Goal: Information Seeking & Learning: Learn about a topic

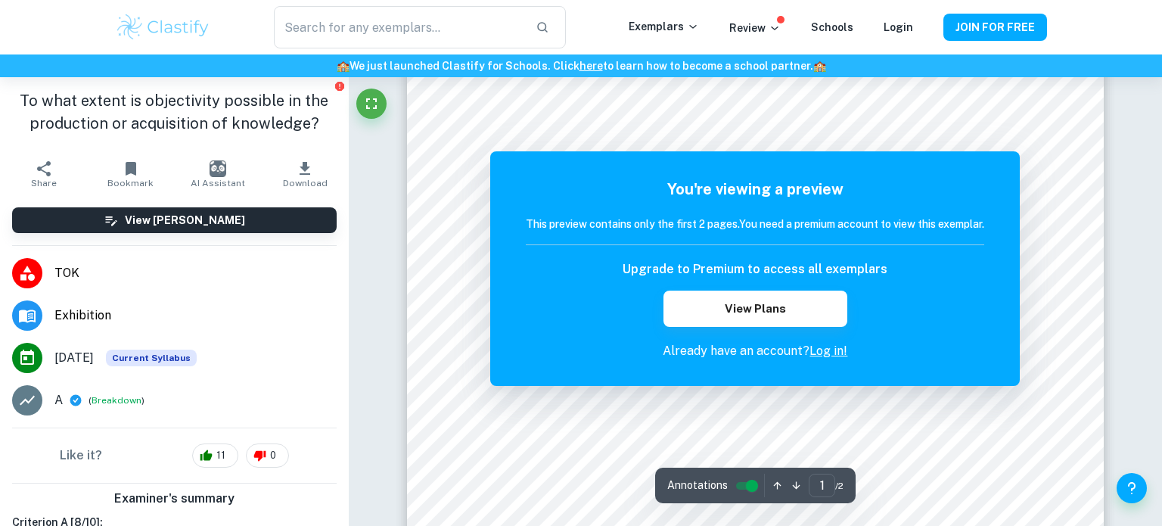
scroll to position [450, 0]
click at [824, 356] on link "Log in!" at bounding box center [829, 351] width 38 height 14
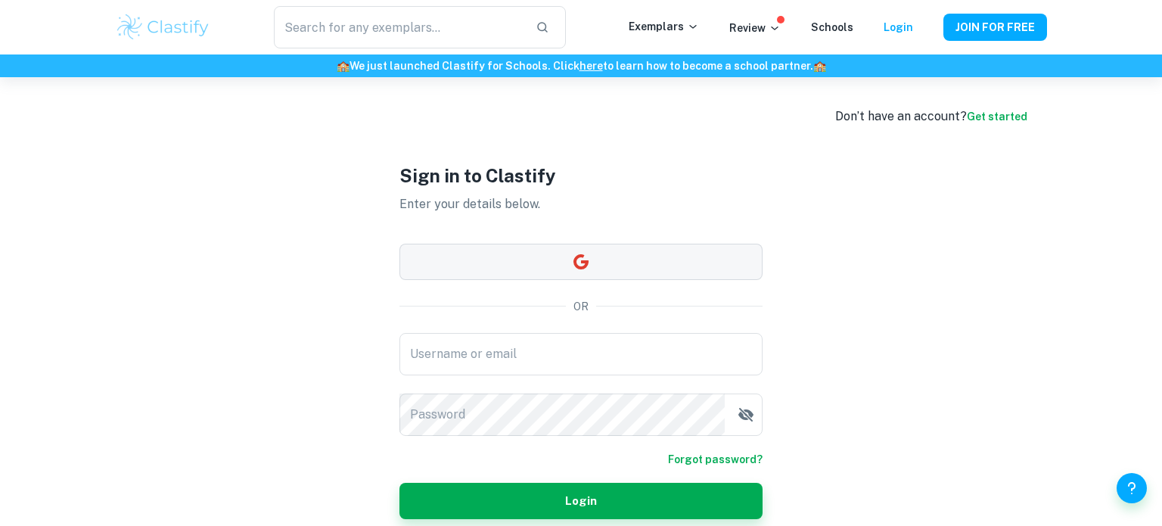
click at [586, 271] on button "button" at bounding box center [581, 262] width 363 height 36
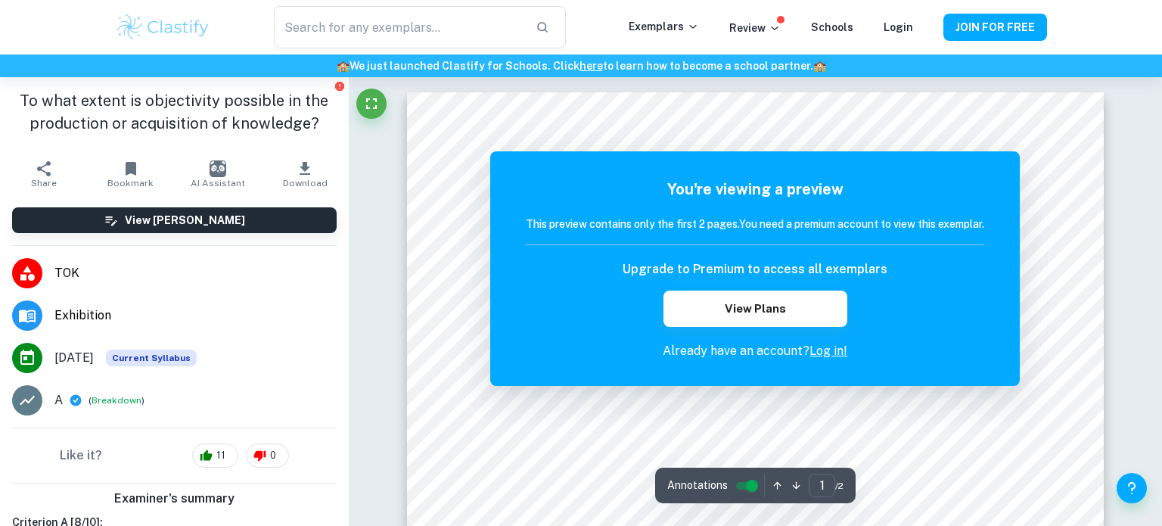
click at [834, 353] on link "Log in!" at bounding box center [829, 351] width 38 height 14
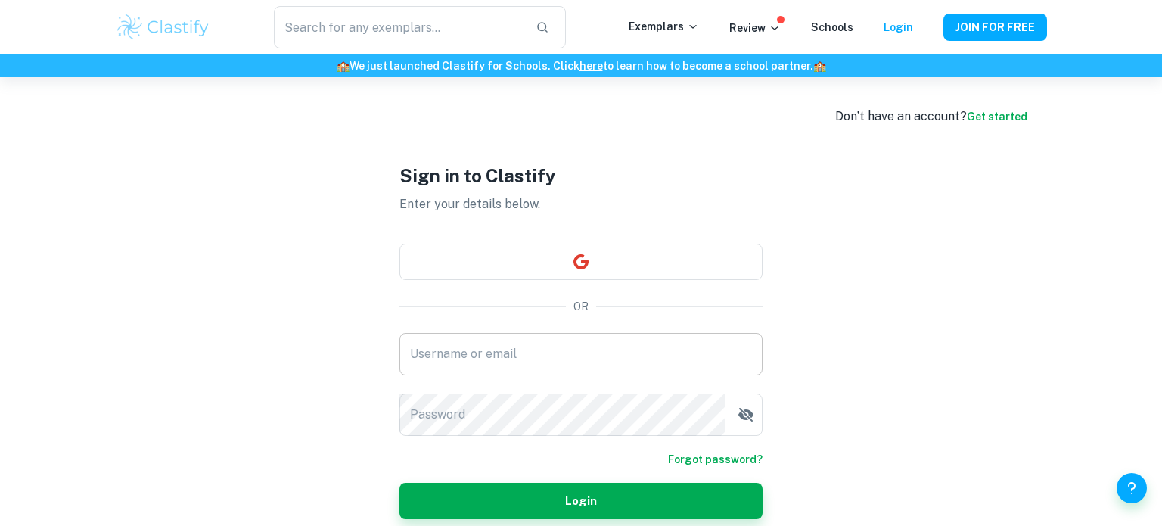
click at [652, 346] on input "Username or email" at bounding box center [581, 354] width 363 height 42
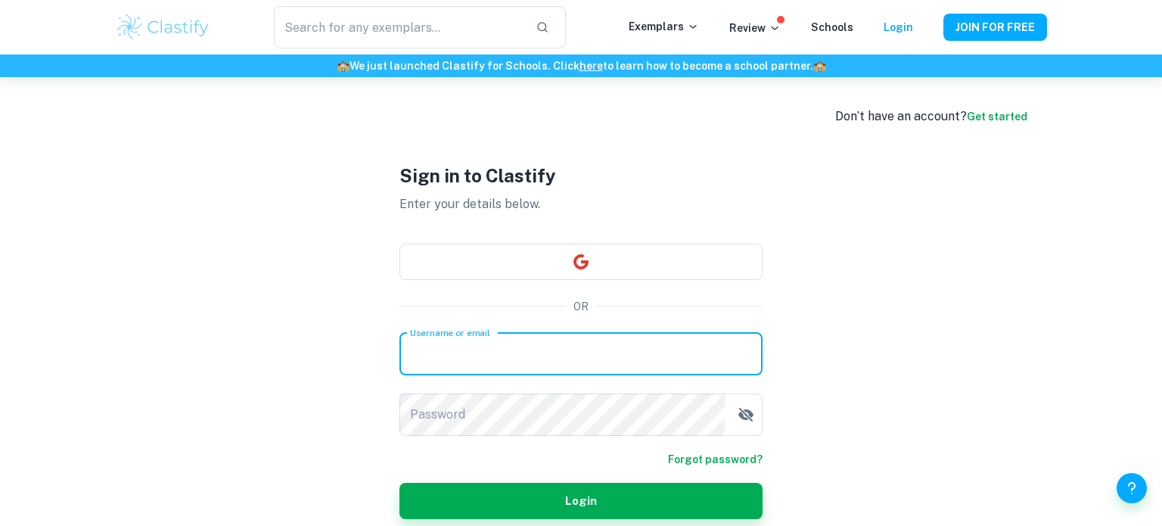
type input "[EMAIL_ADDRESS][DOMAIN_NAME]"
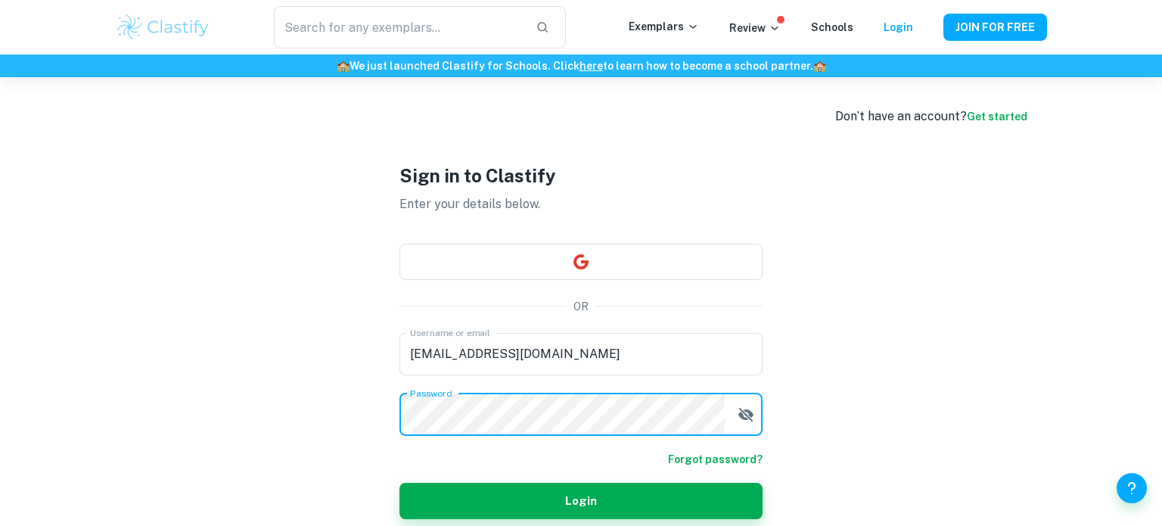
click at [400, 483] on button "Login" at bounding box center [581, 501] width 363 height 36
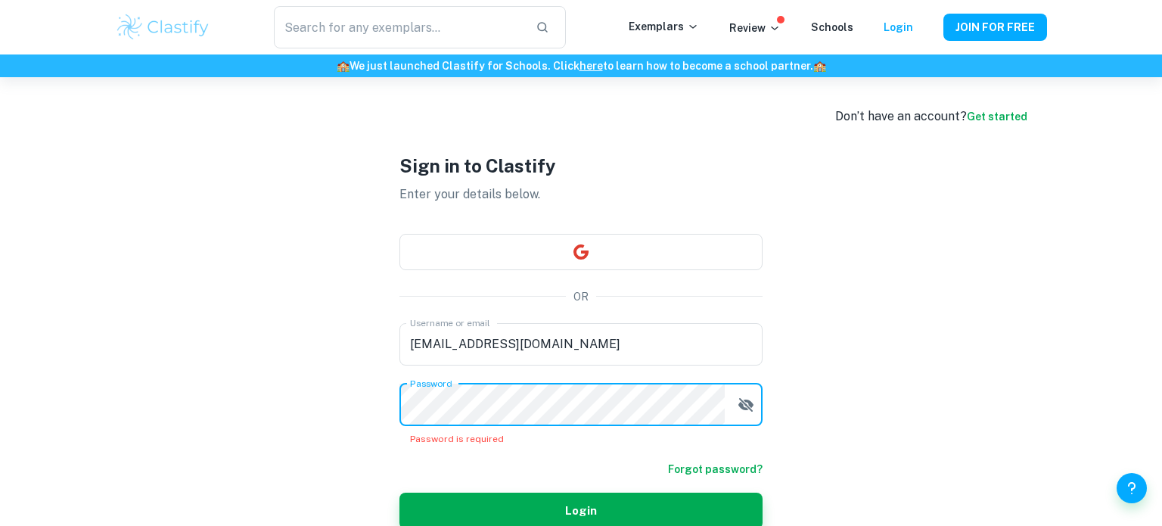
scroll to position [77, 0]
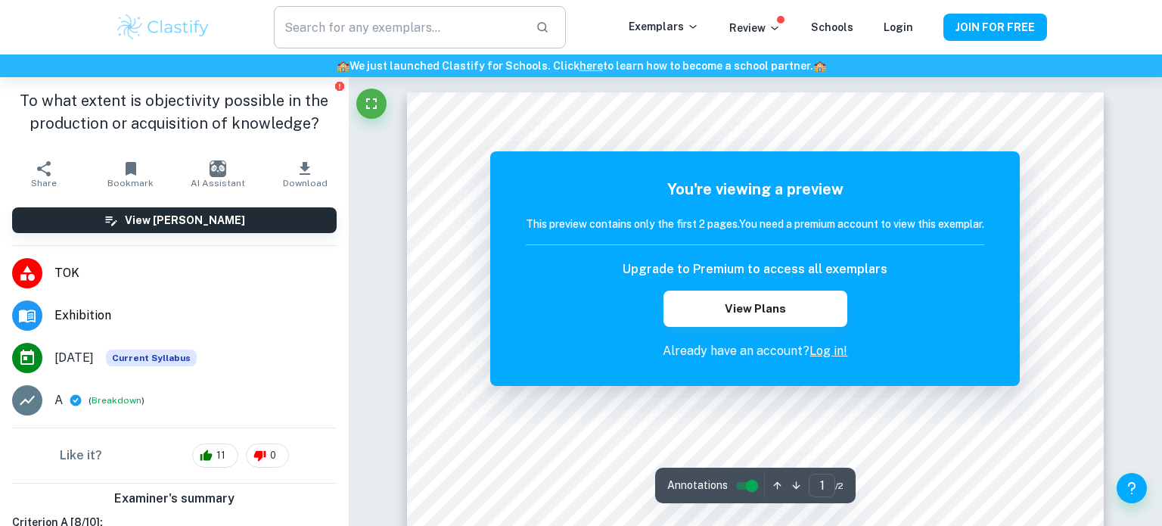
click at [334, 30] on input "text" at bounding box center [399, 27] width 250 height 42
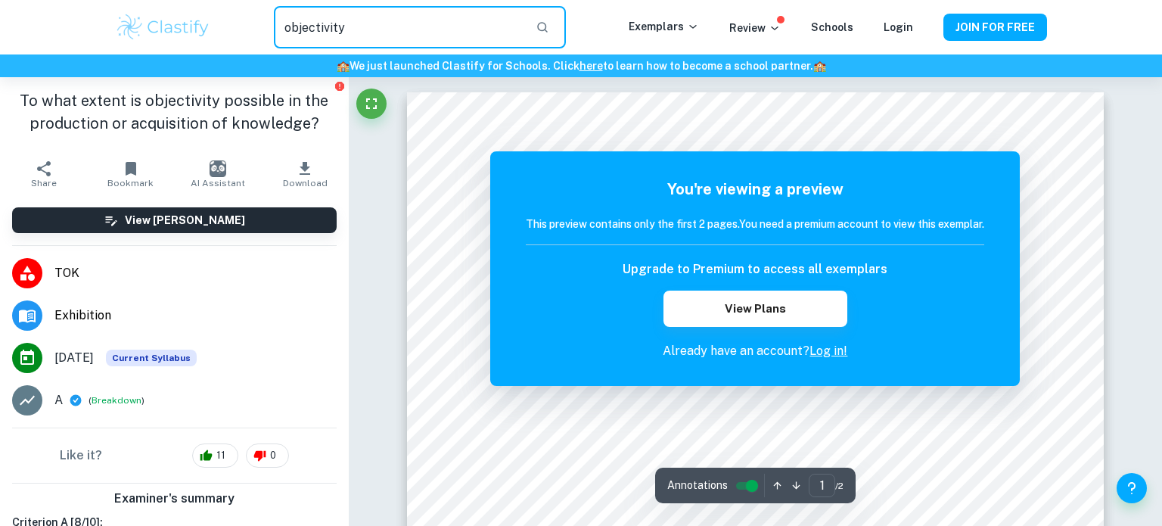
type input "objectivity"
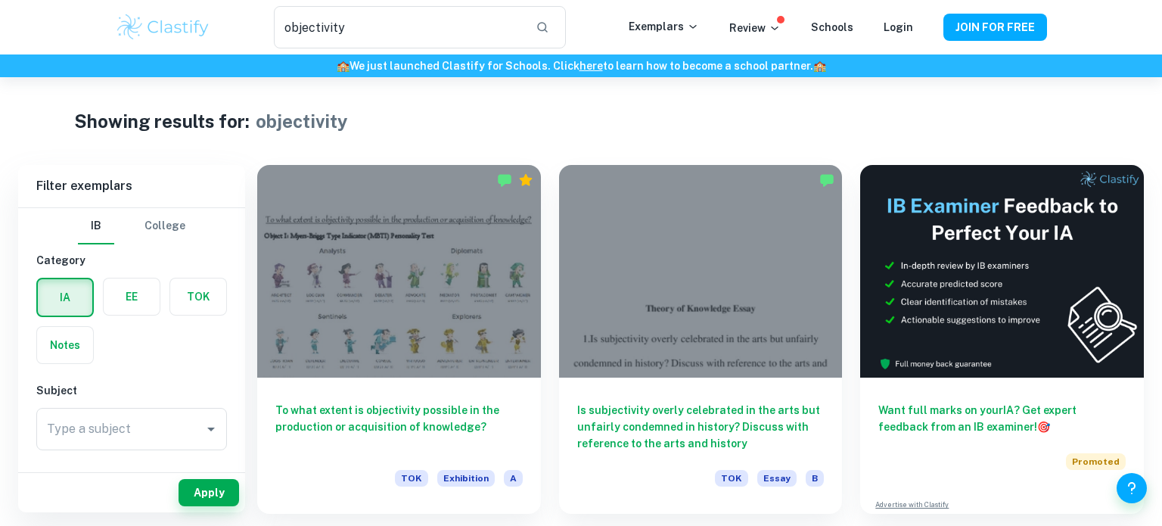
click at [211, 294] on label "button" at bounding box center [198, 296] width 56 height 36
click at [0, 0] on input "radio" at bounding box center [0, 0] width 0 height 0
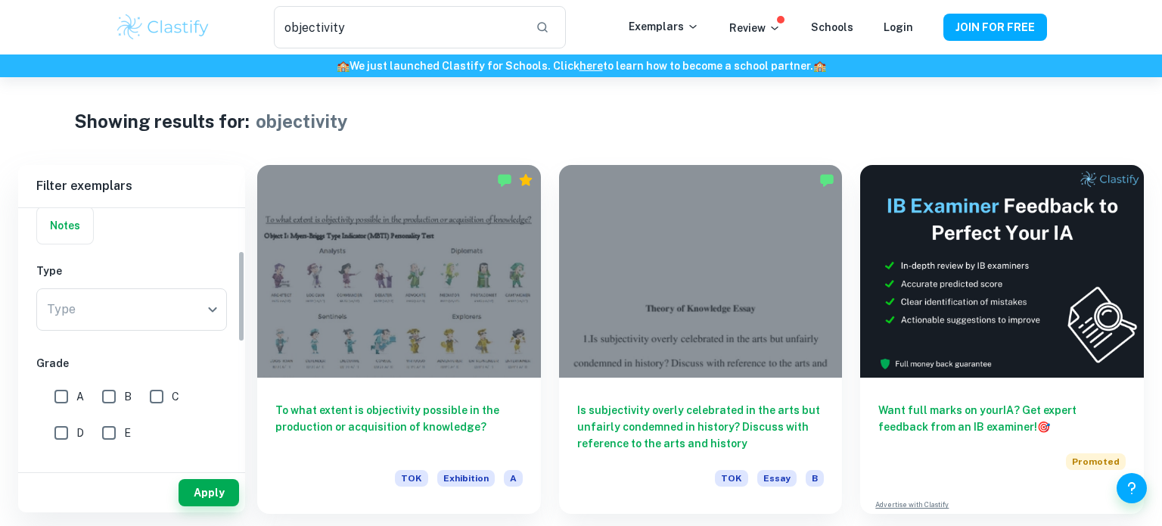
scroll to position [118, 0]
click at [210, 496] on button "Apply" at bounding box center [209, 492] width 61 height 27
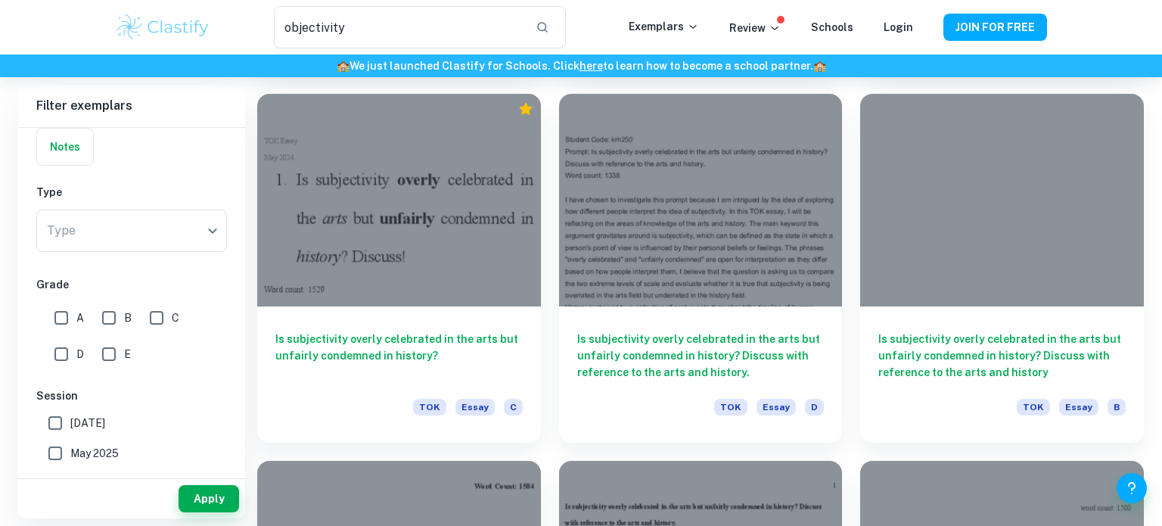
scroll to position [1537, 0]
